Goal: Obtain resource: Download file/media

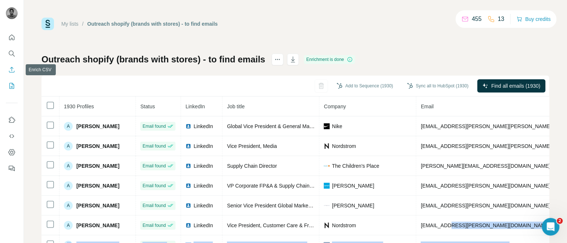
scroll to position [14, 0]
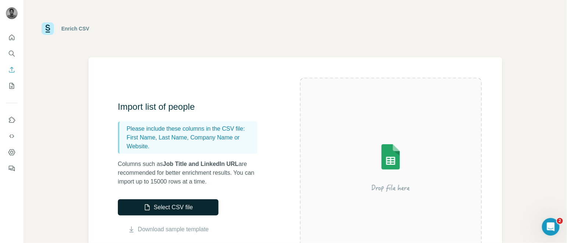
click at [175, 209] on button "Select CSV file" at bounding box center [168, 208] width 101 height 16
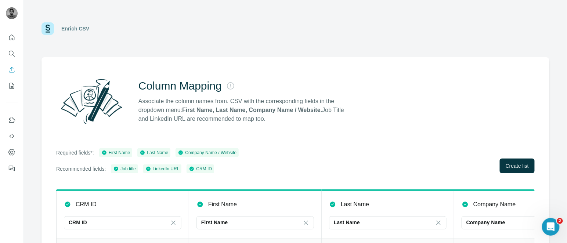
scroll to position [79, 0]
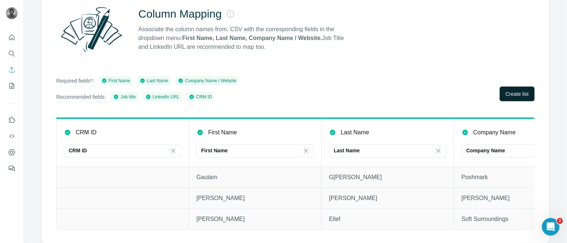
click at [506, 90] on span "Create list" at bounding box center [517, 93] width 23 height 7
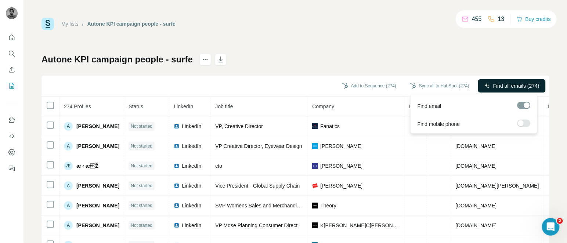
click at [497, 88] on span "Find all emails (274)" at bounding box center [516, 85] width 46 height 7
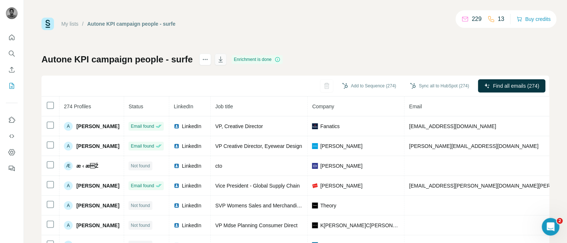
click at [217, 61] on icon "button" at bounding box center [220, 59] width 7 height 7
click at [221, 59] on icon "button" at bounding box center [220, 59] width 7 height 7
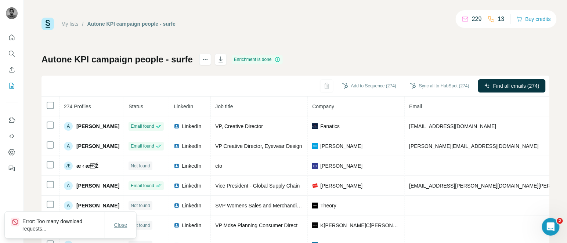
click at [116, 223] on span "Close" at bounding box center [120, 225] width 13 height 7
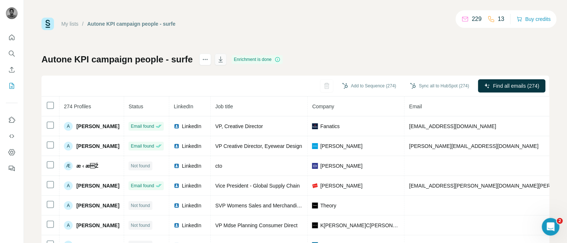
click at [222, 57] on icon "button" at bounding box center [220, 59] width 7 height 7
click at [219, 56] on icon "button" at bounding box center [220, 59] width 7 height 7
click at [217, 56] on icon "button" at bounding box center [220, 59] width 7 height 7
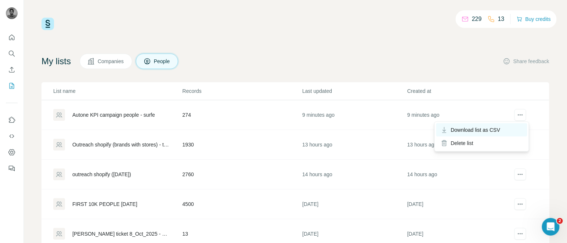
click at [501, 128] on span "Download list as CSV" at bounding box center [476, 129] width 50 height 7
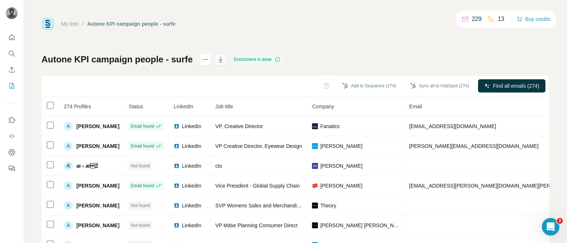
click at [219, 61] on icon "button" at bounding box center [220, 59] width 7 height 7
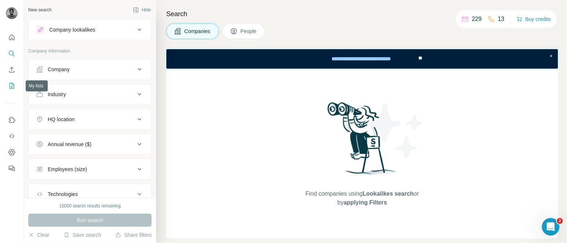
click at [14, 87] on icon "My lists" at bounding box center [11, 85] width 7 height 7
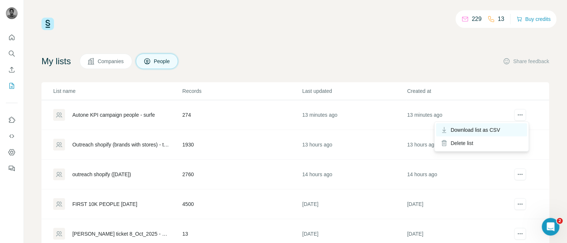
click at [425, 129] on span "Download list as CSV" at bounding box center [476, 129] width 50 height 7
